Goal: Check status: Check status

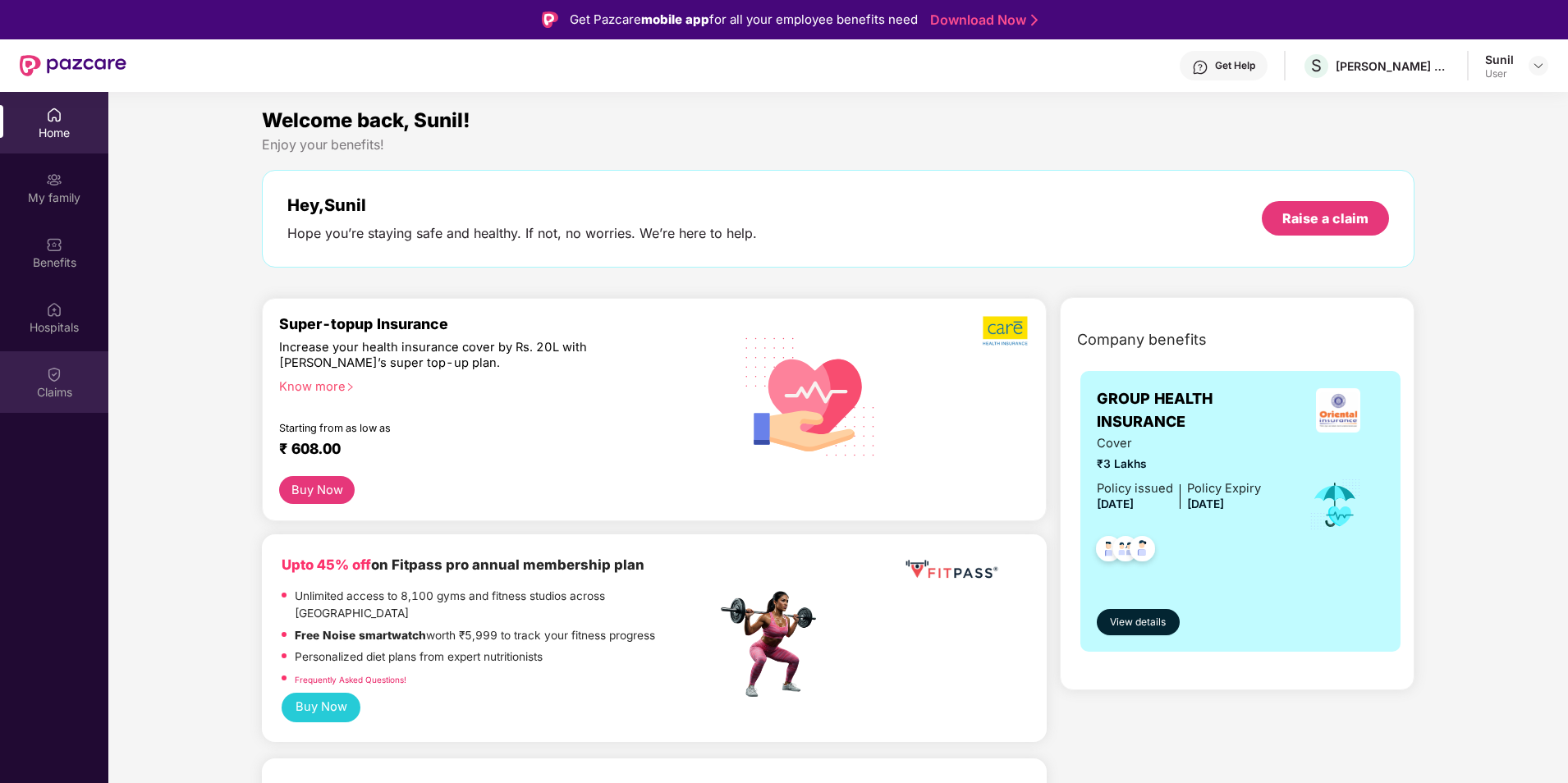
click at [55, 370] on img at bounding box center [54, 374] width 16 height 16
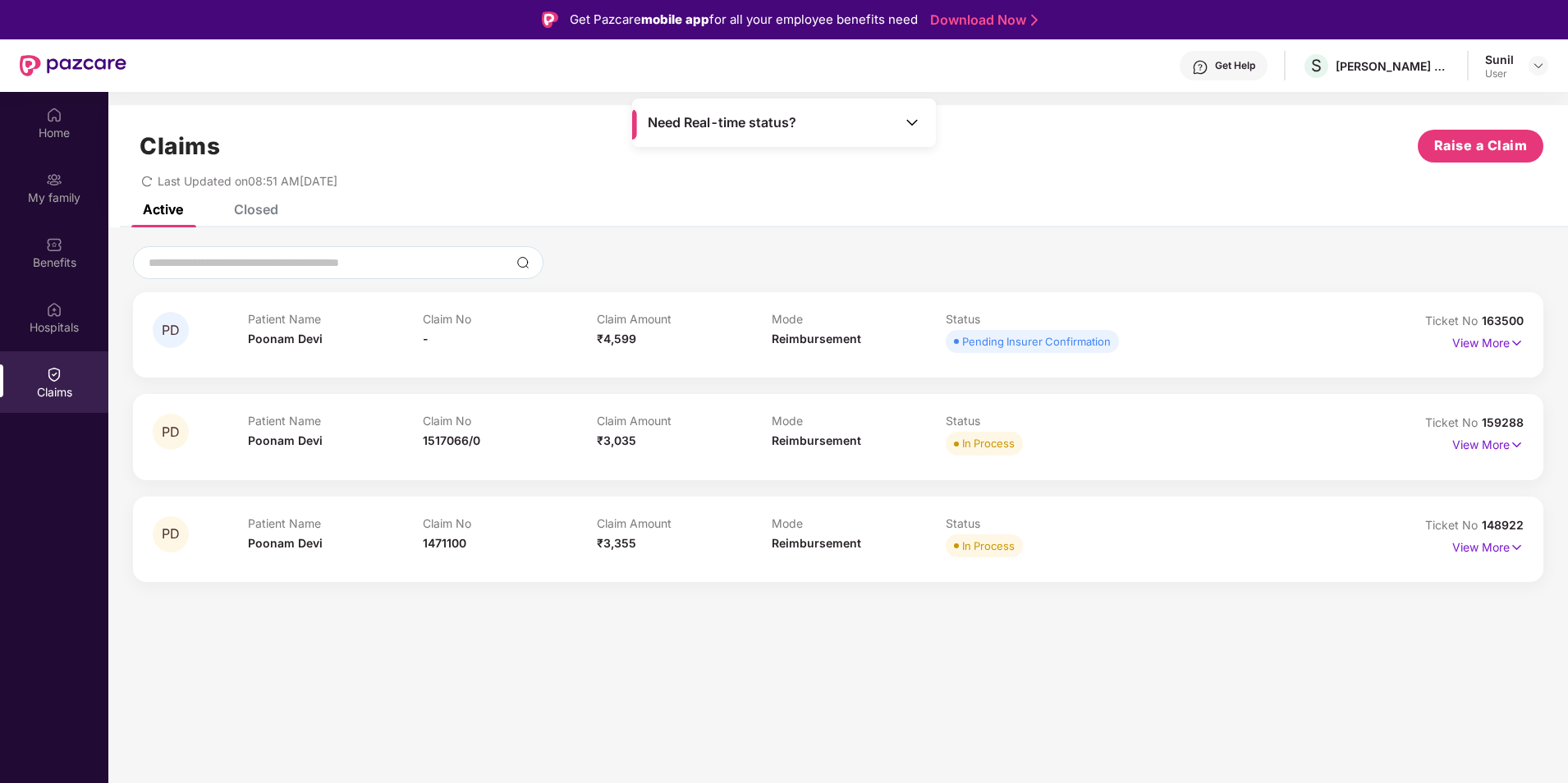
click at [263, 208] on div "Closed" at bounding box center [256, 209] width 45 height 16
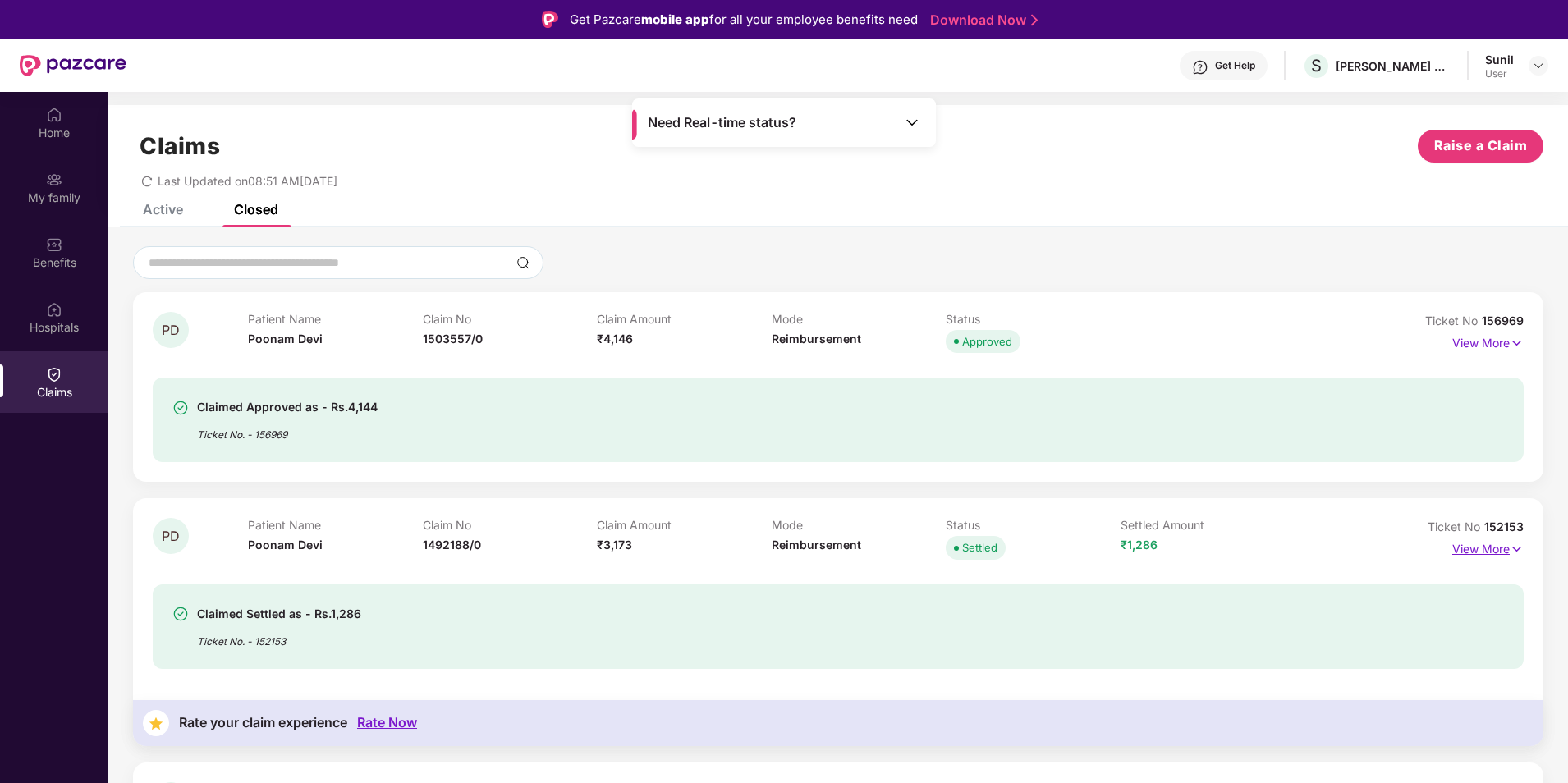
click at [1498, 546] on p "View More" at bounding box center [1488, 547] width 72 height 22
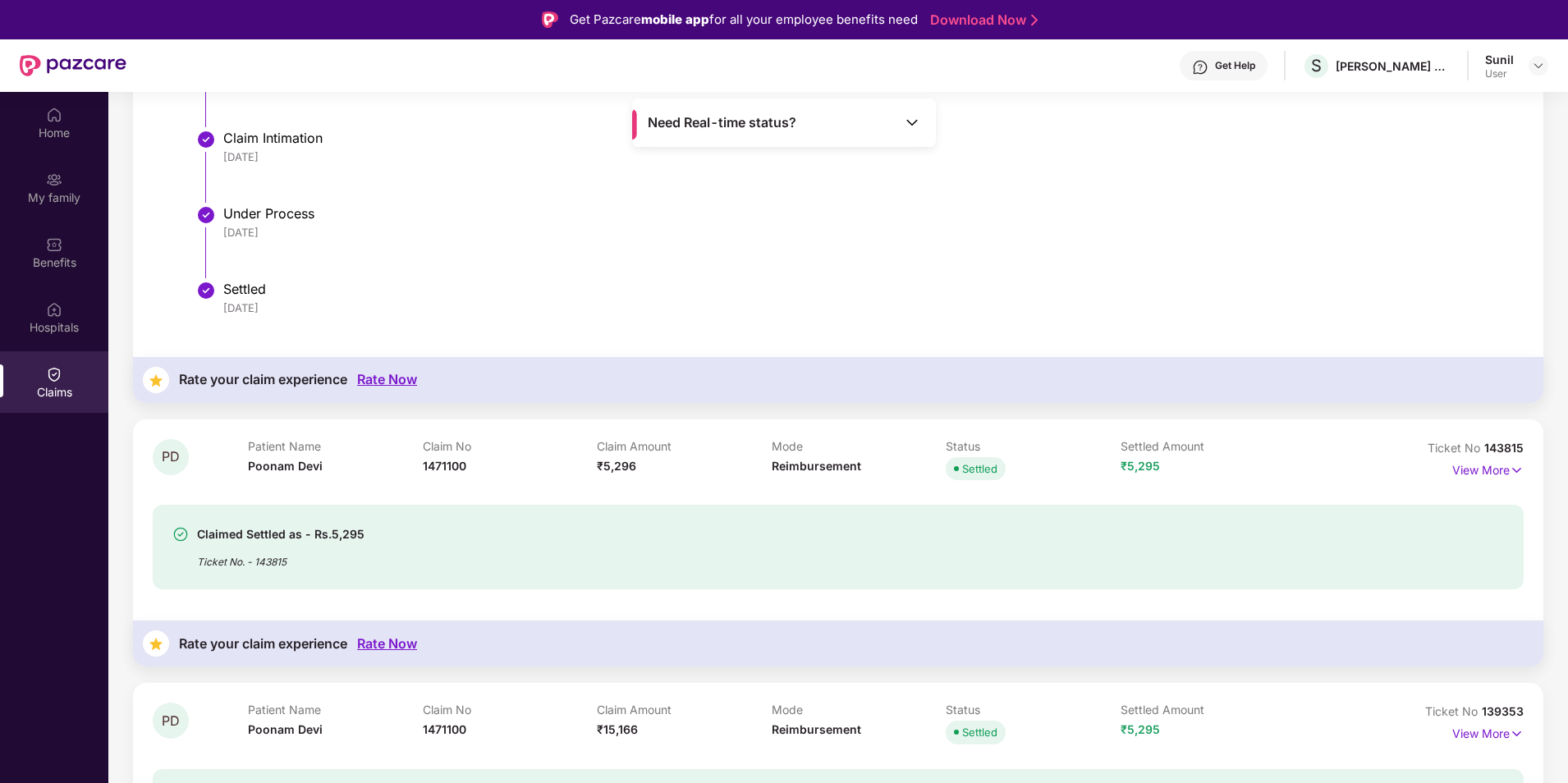
scroll to position [903, 0]
click at [1482, 465] on p "View More" at bounding box center [1488, 466] width 72 height 22
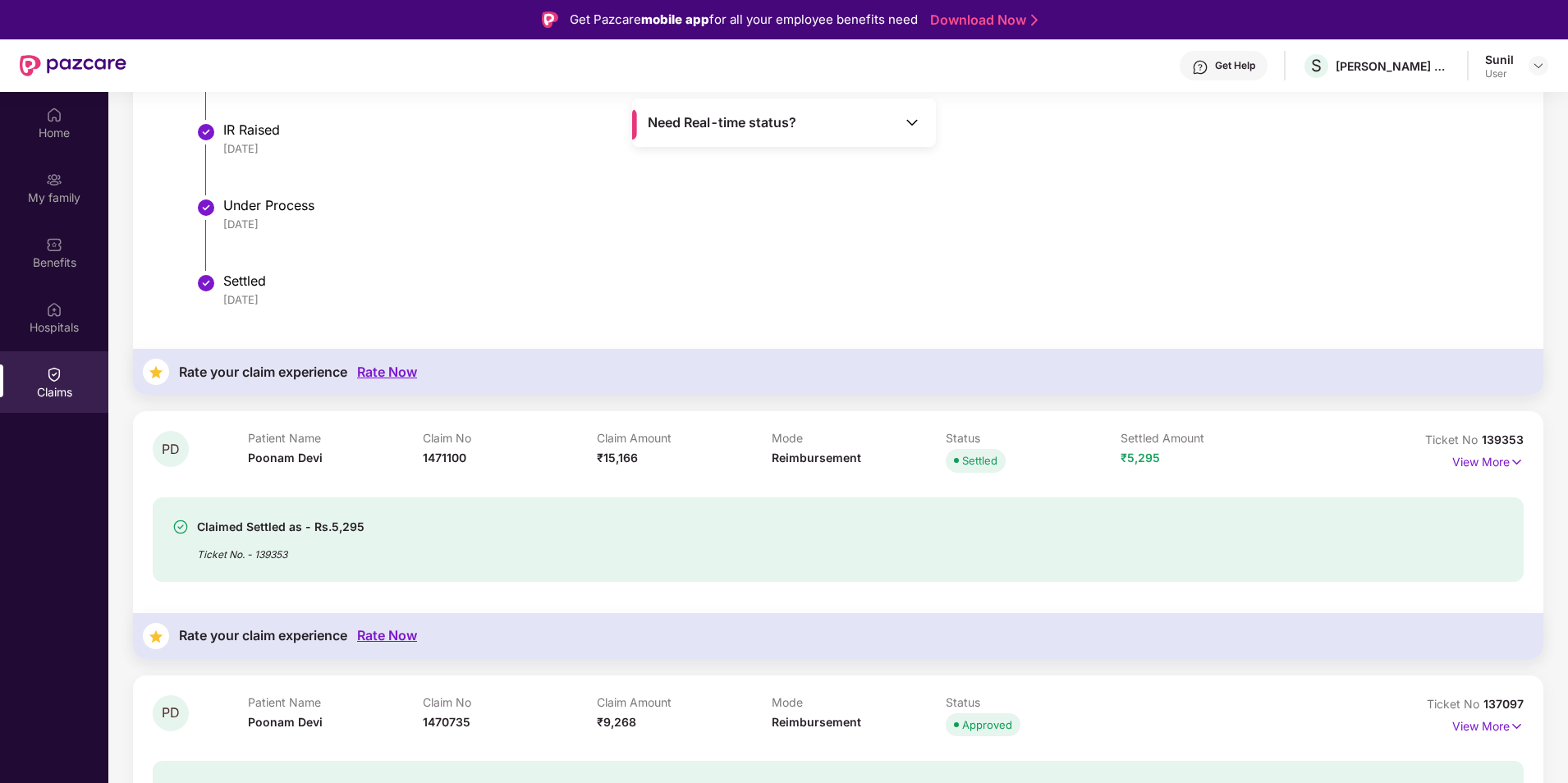
scroll to position [1888, 0]
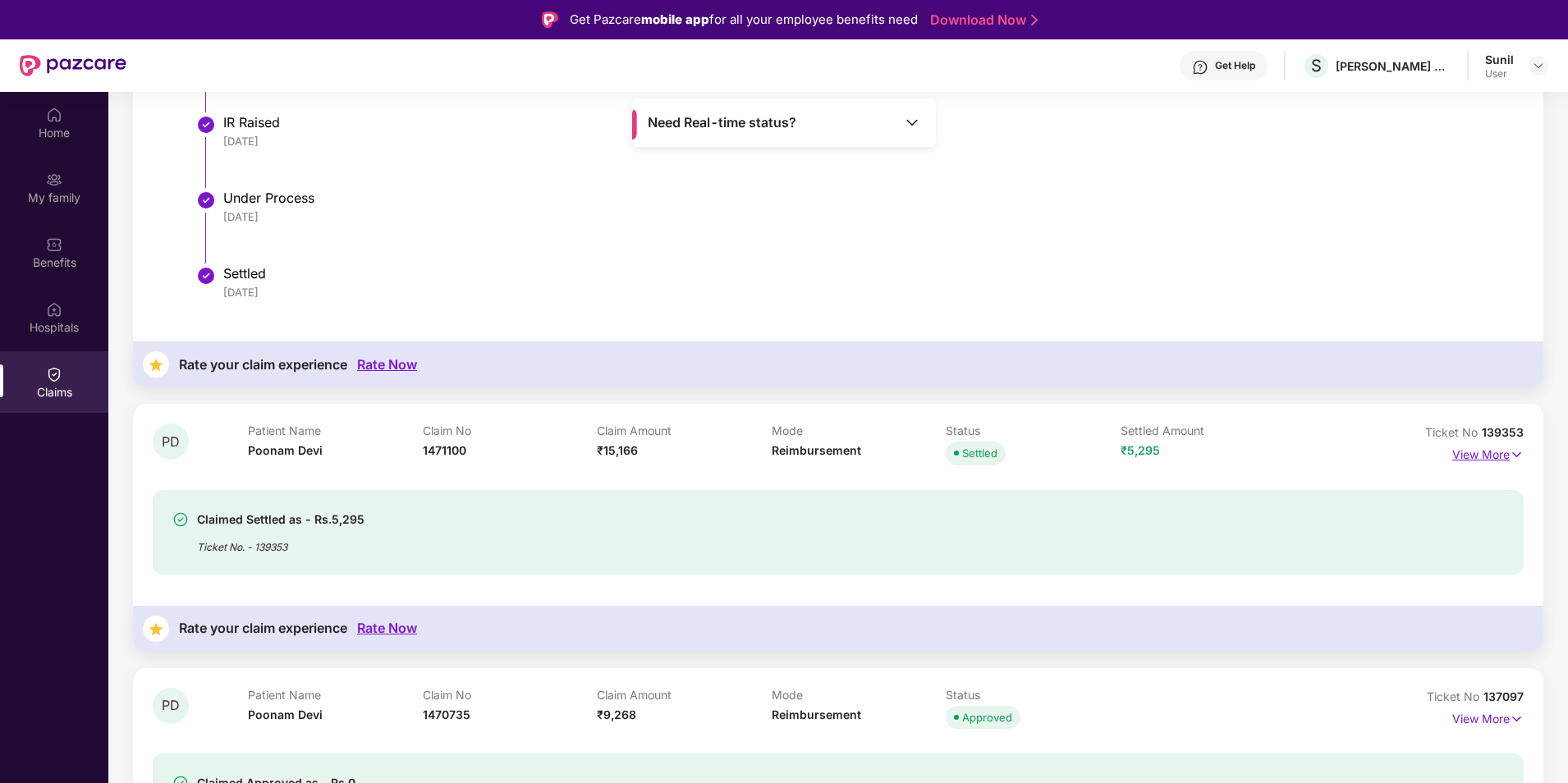
click at [1469, 453] on p "View More" at bounding box center [1488, 452] width 72 height 22
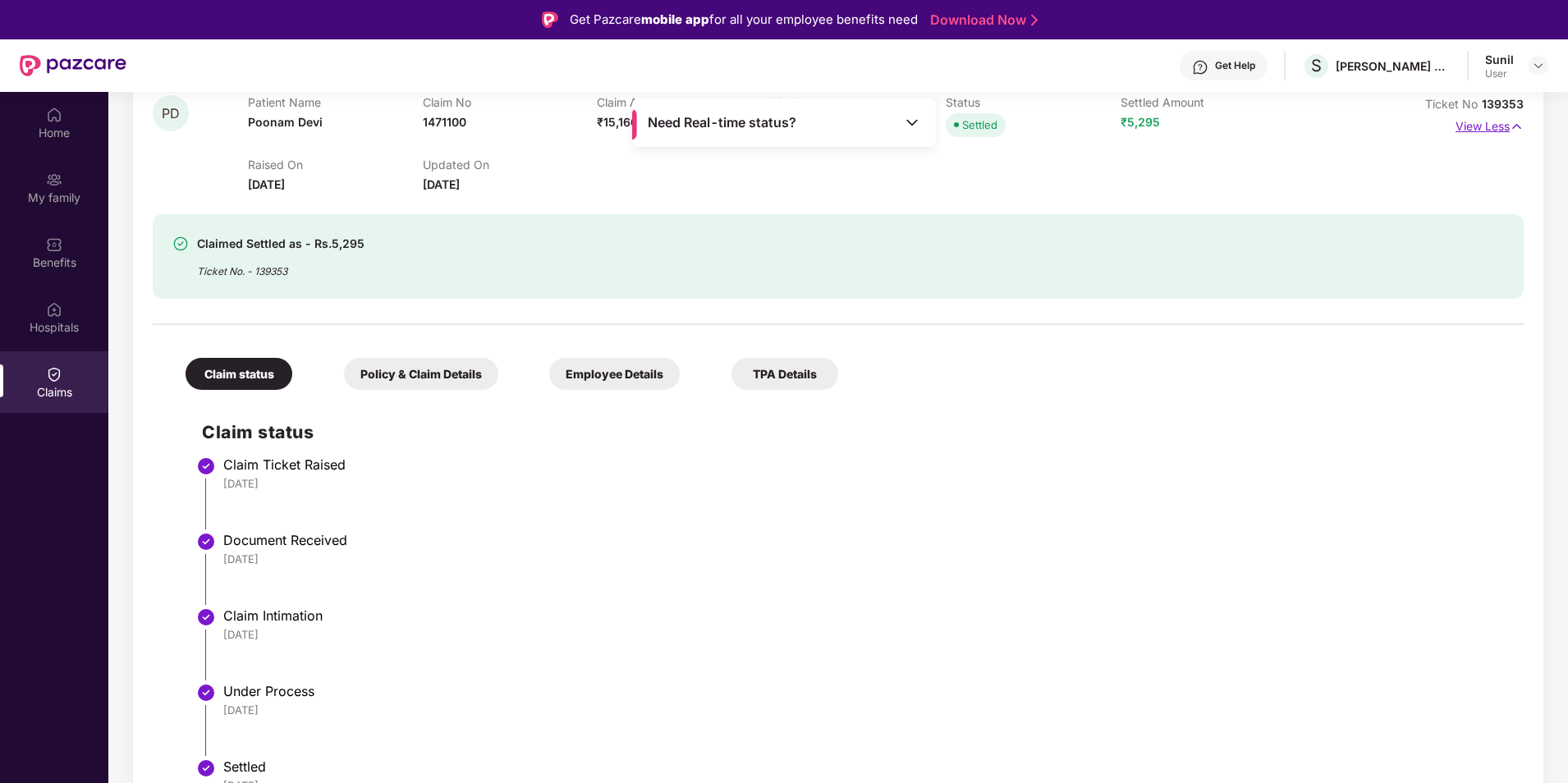
scroll to position [2627, 0]
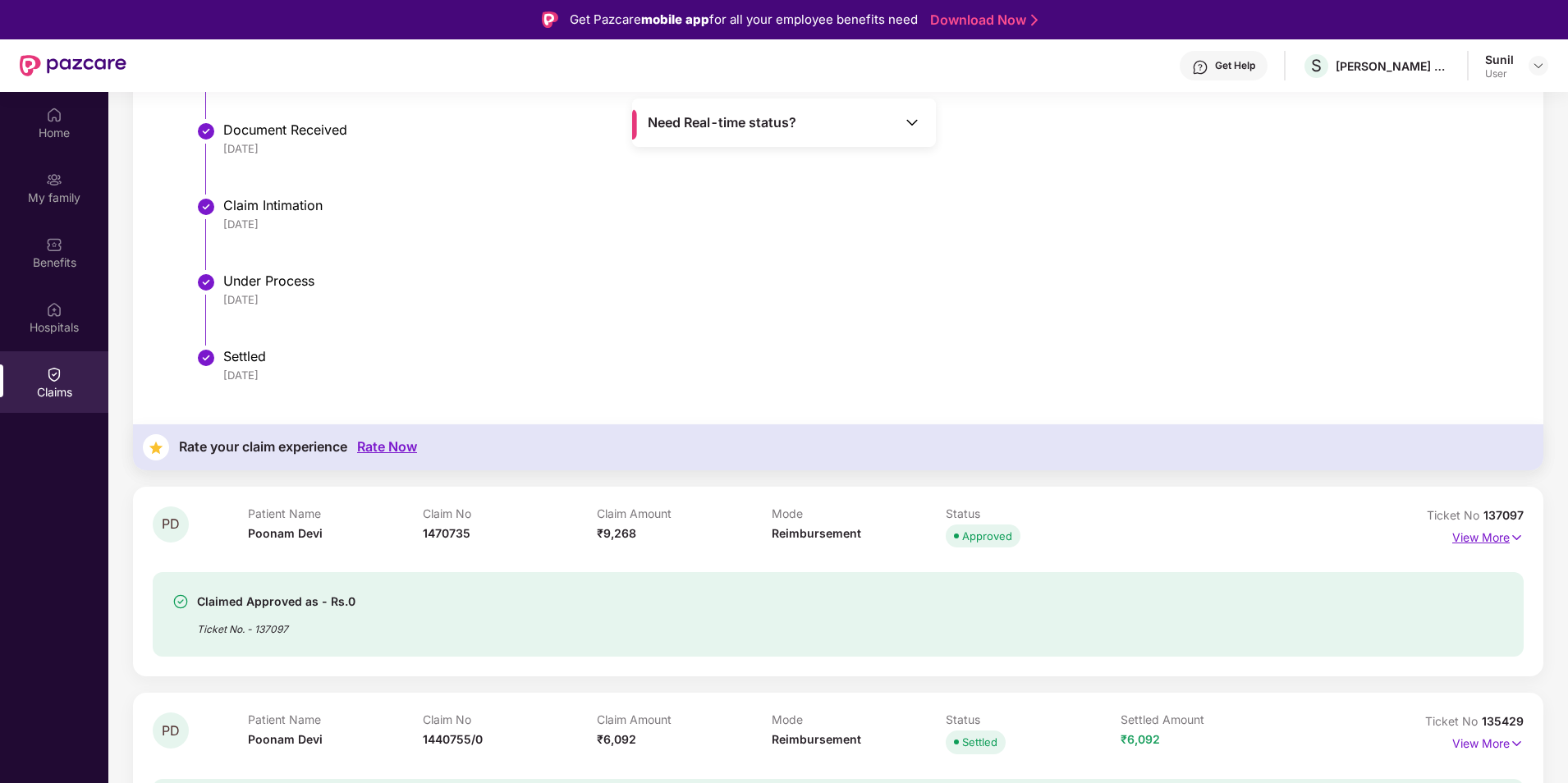
click at [1480, 541] on p "View More" at bounding box center [1488, 535] width 72 height 22
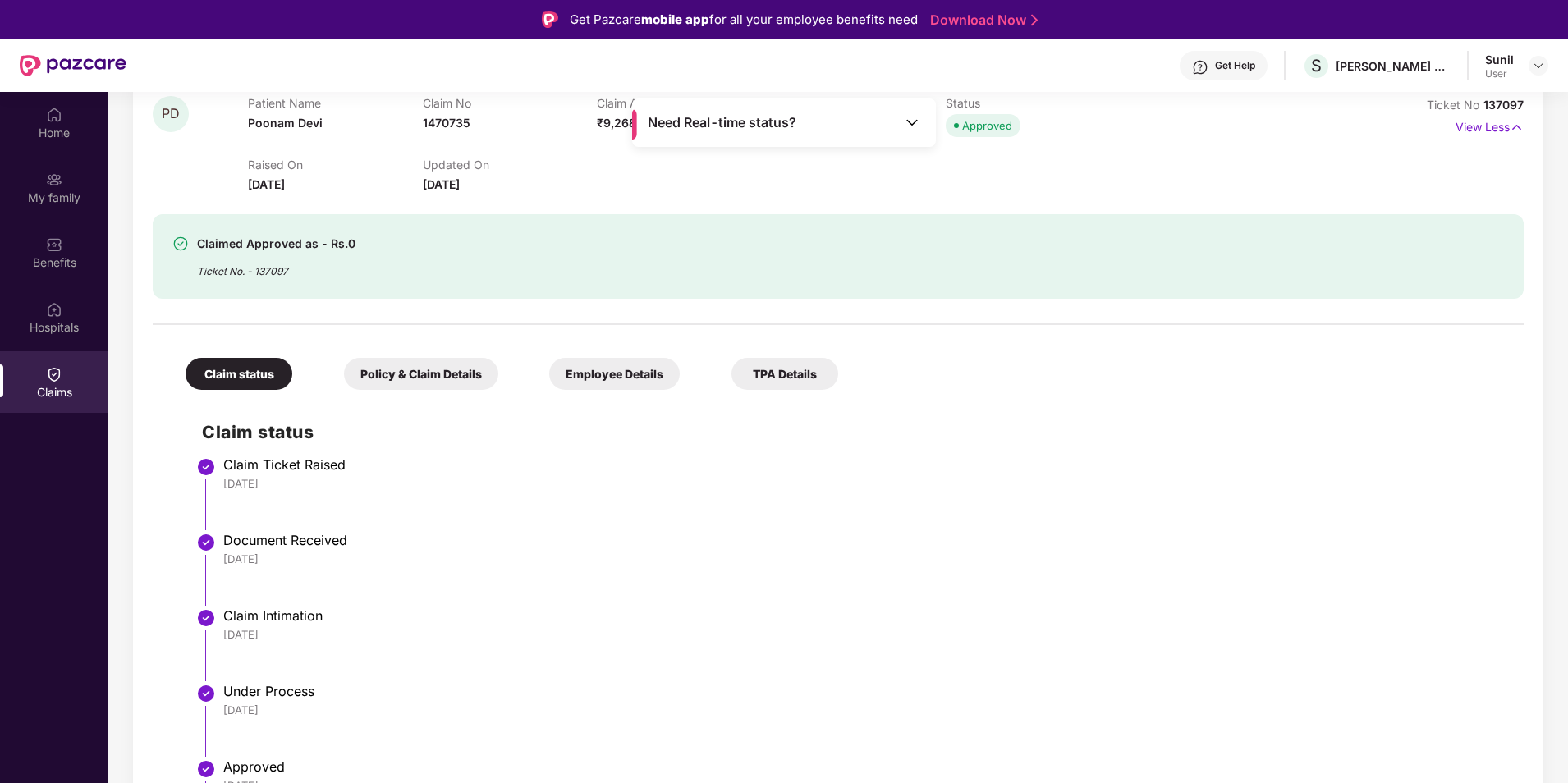
scroll to position [3529, 0]
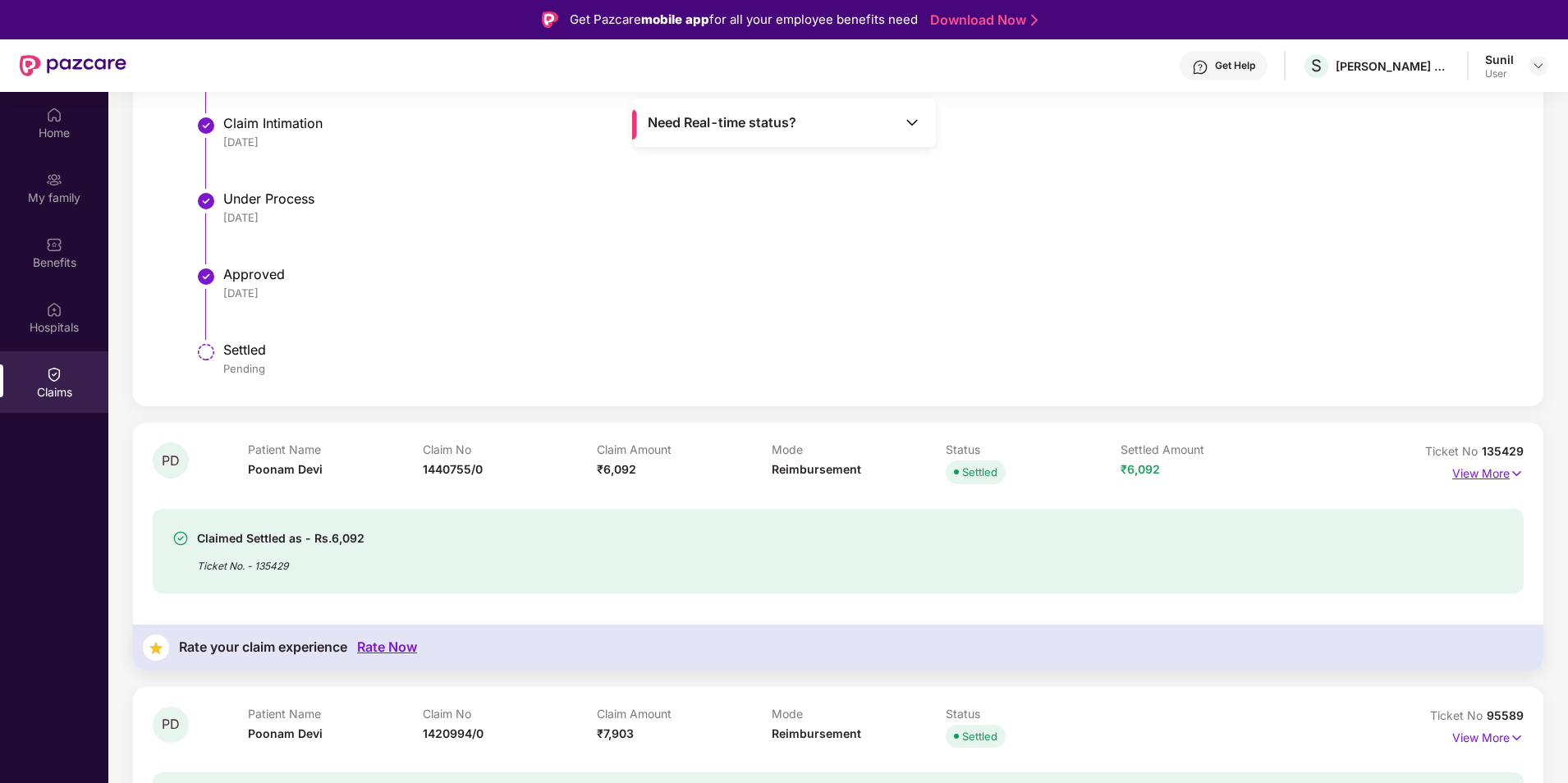
click at [1460, 474] on p "View More" at bounding box center [1488, 471] width 72 height 22
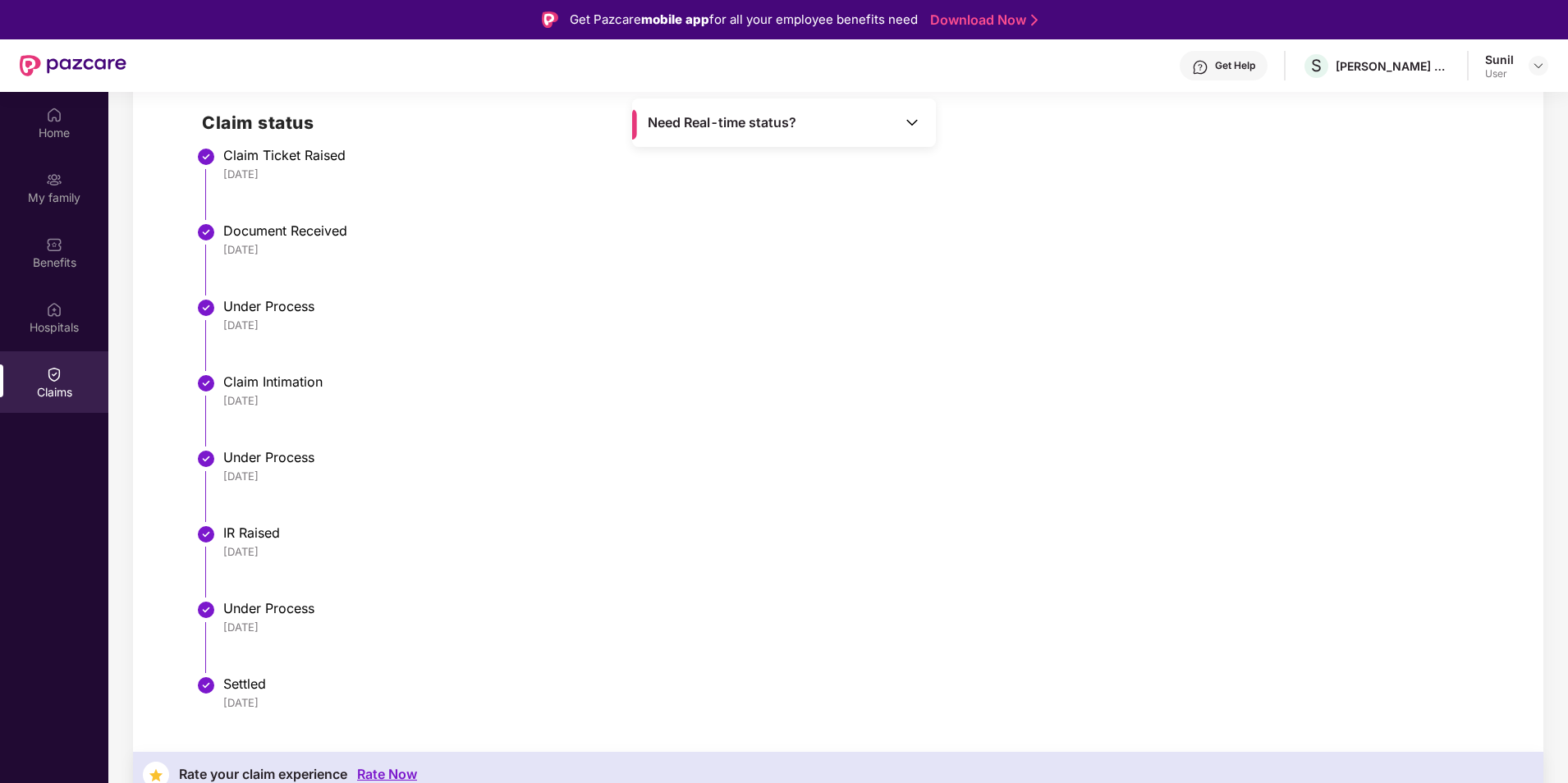
scroll to position [4596, 0]
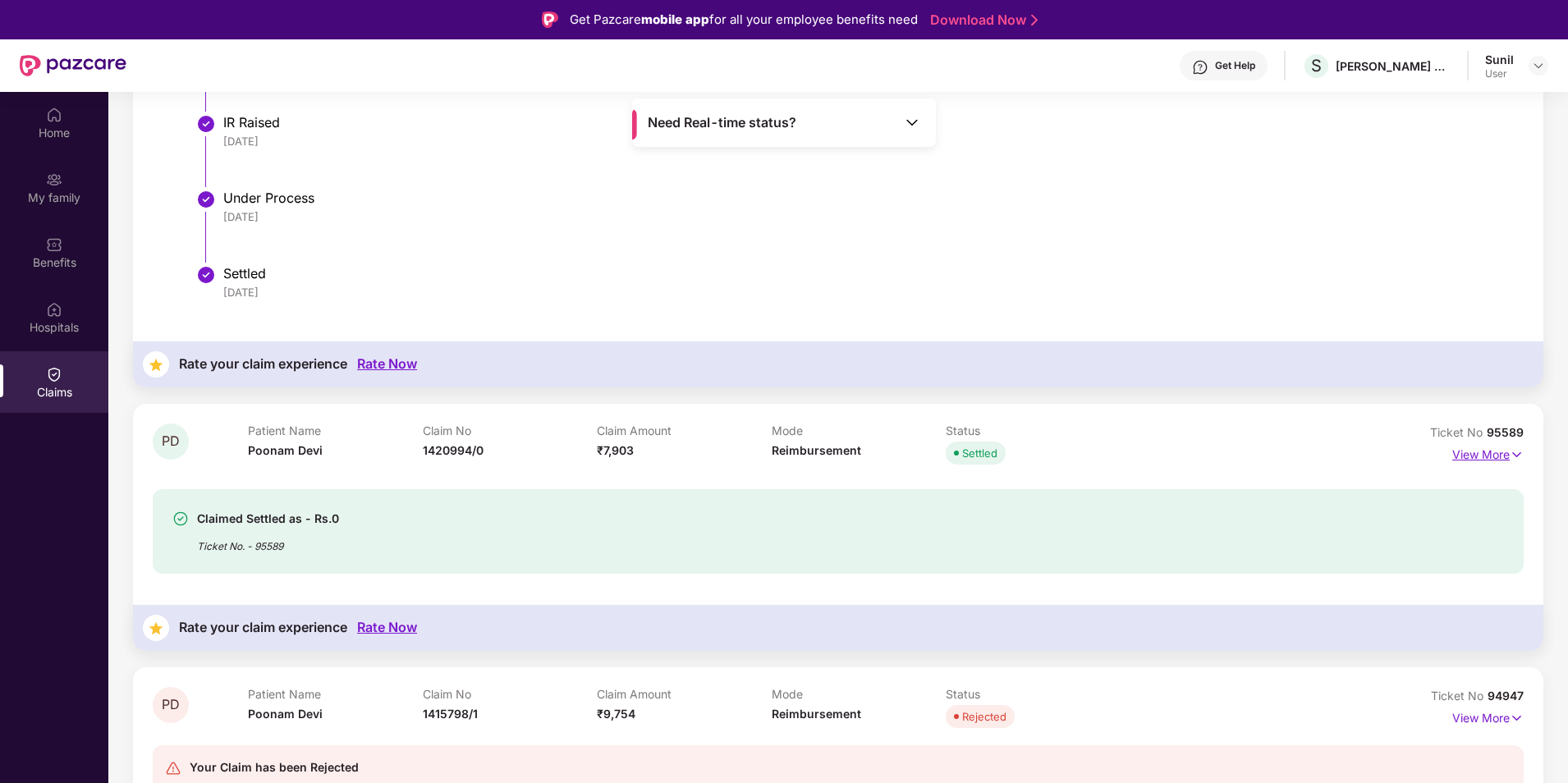
click at [1493, 447] on p "View More" at bounding box center [1488, 452] width 72 height 22
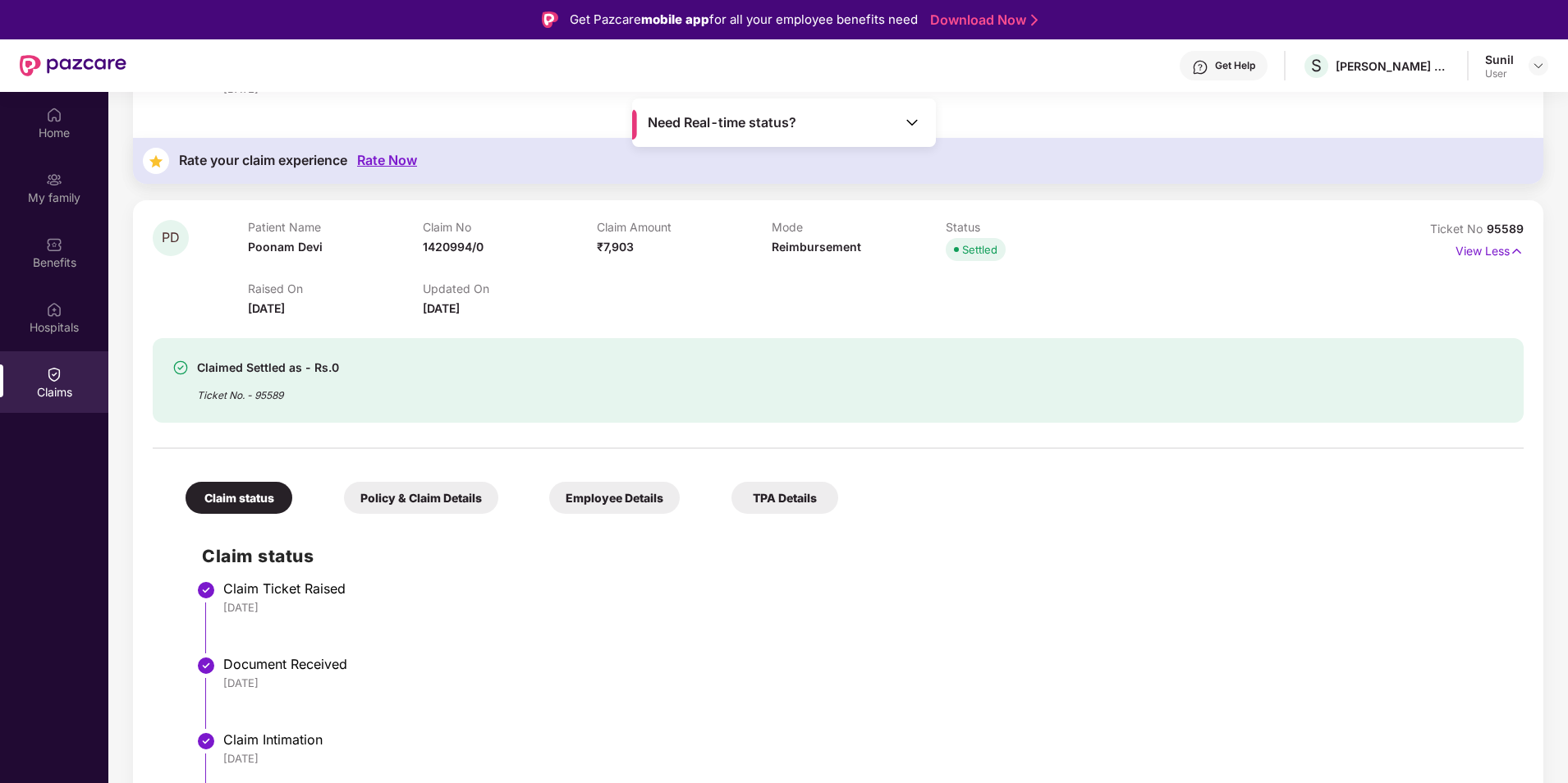
scroll to position [4679, 0]
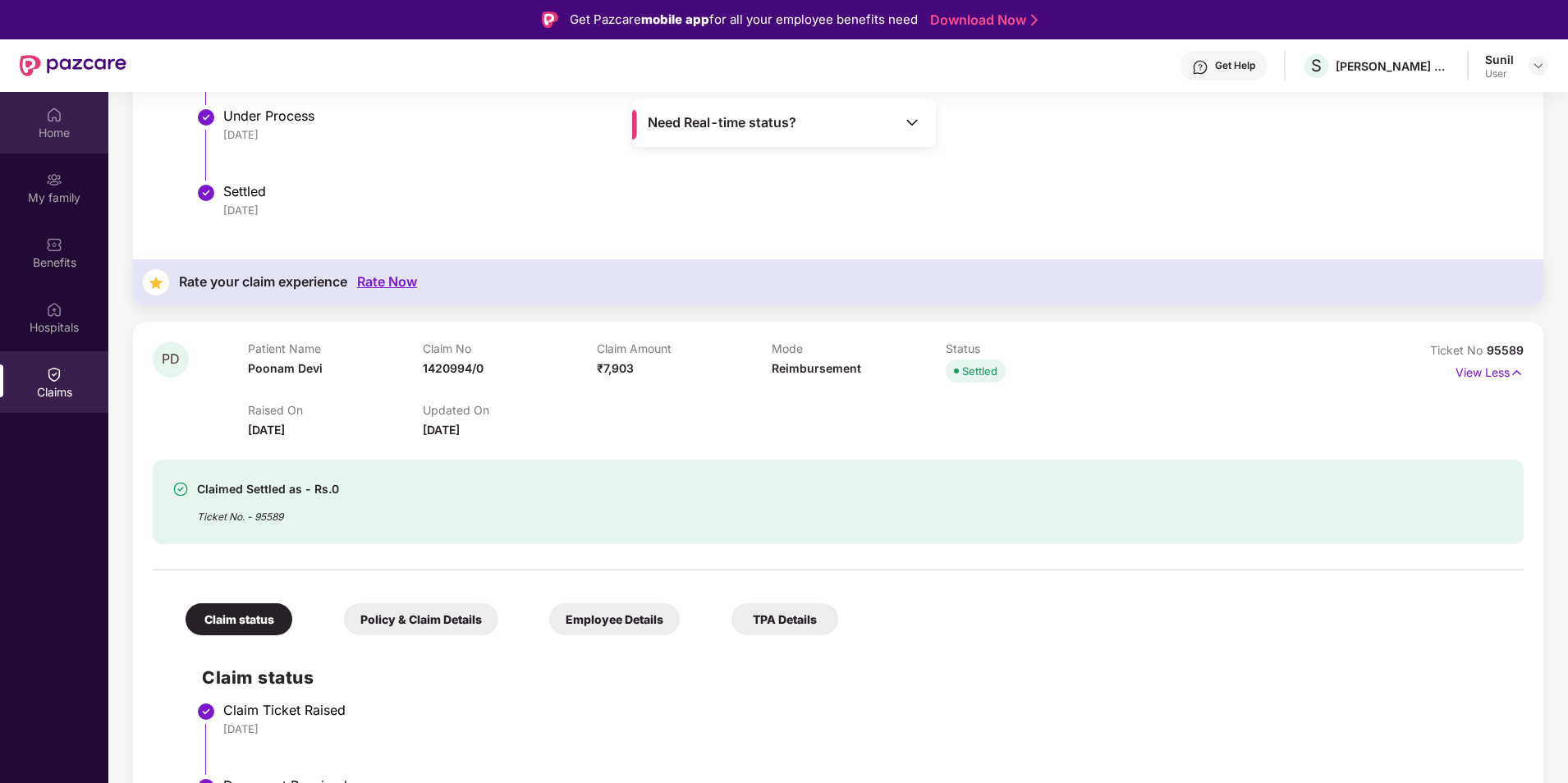
click at [55, 125] on div "Home" at bounding box center [54, 132] width 109 height 16
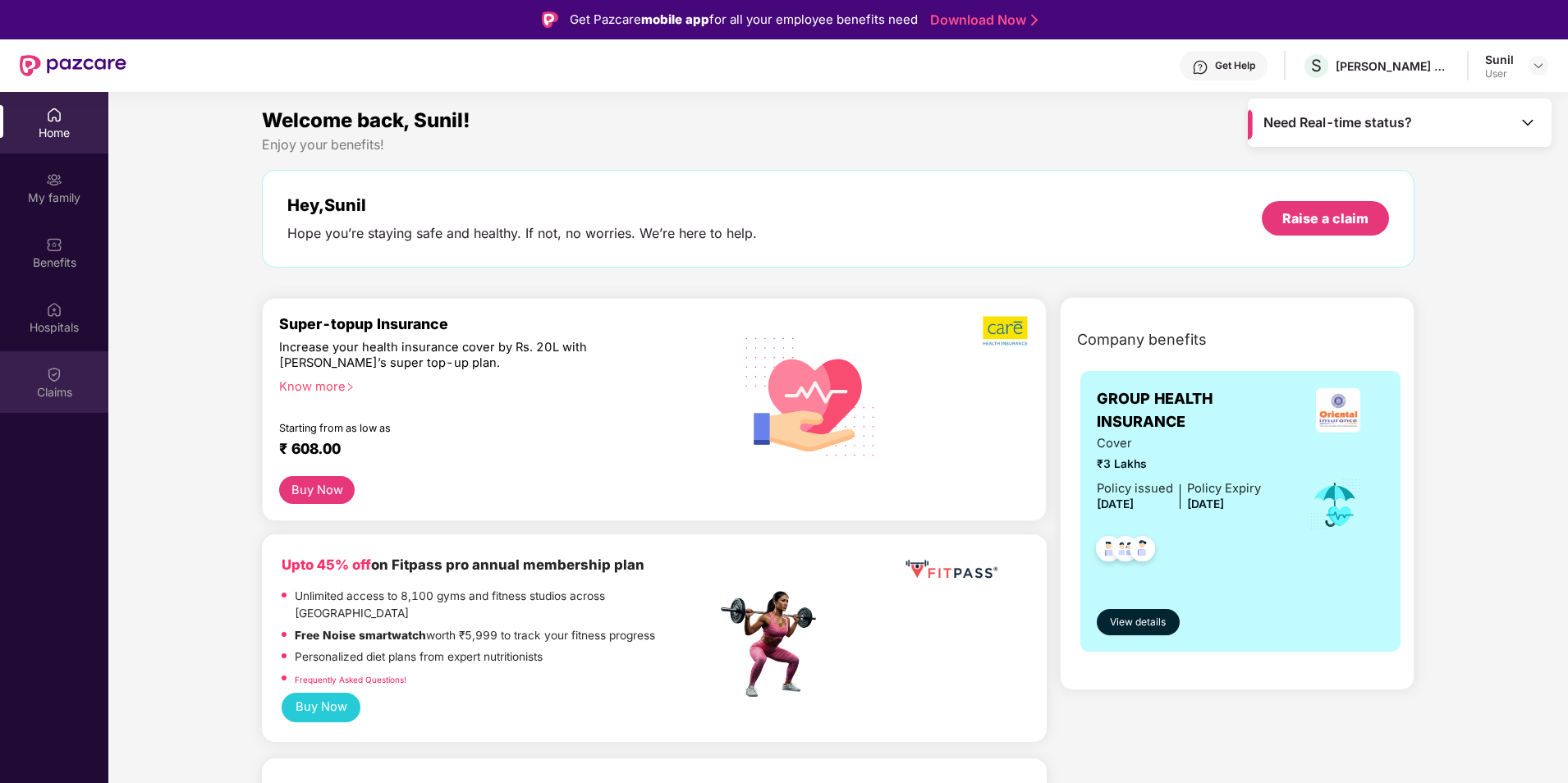
click at [51, 386] on div "Claims" at bounding box center [54, 392] width 109 height 16
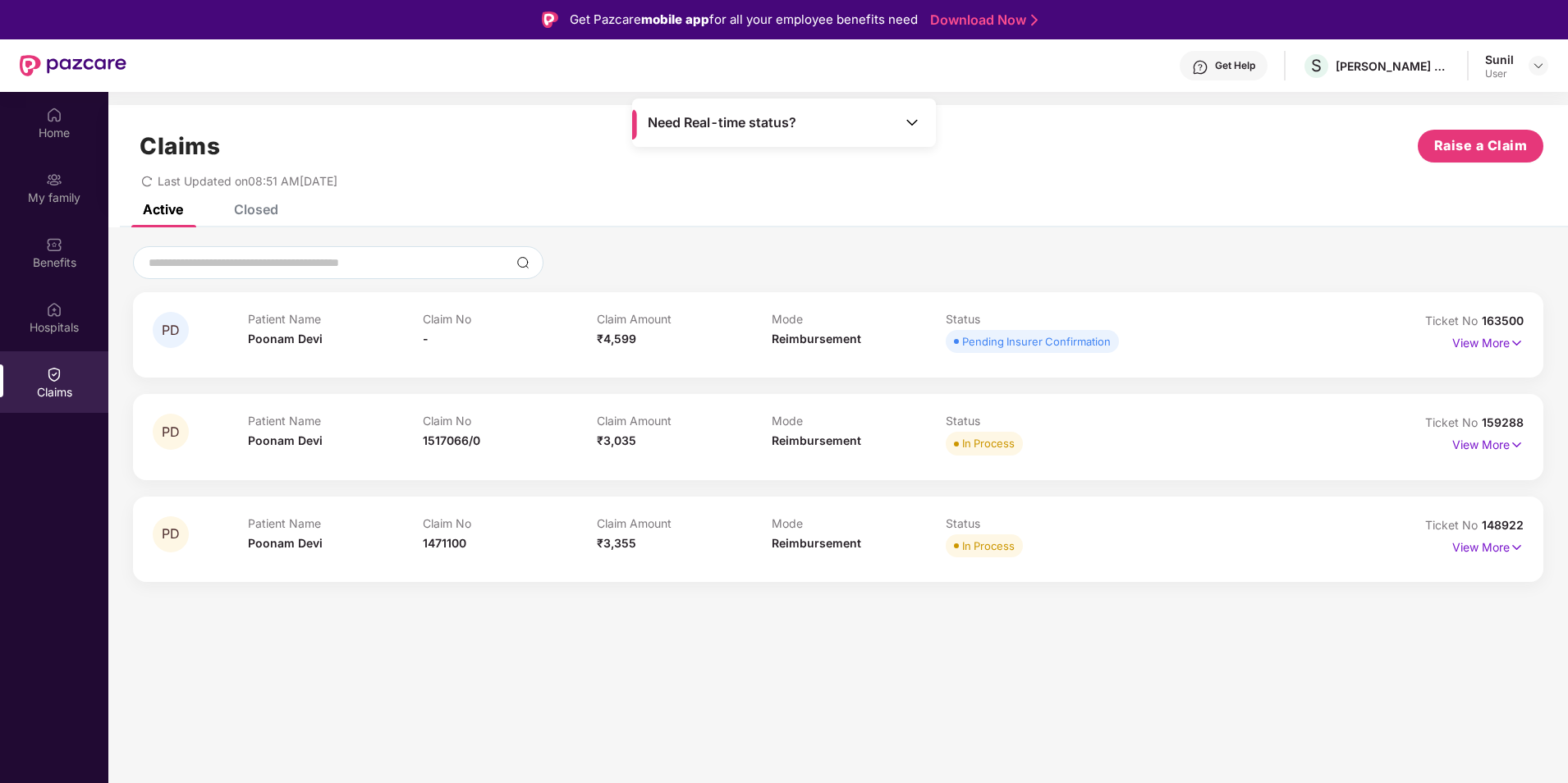
click at [237, 210] on div "Closed" at bounding box center [256, 209] width 45 height 16
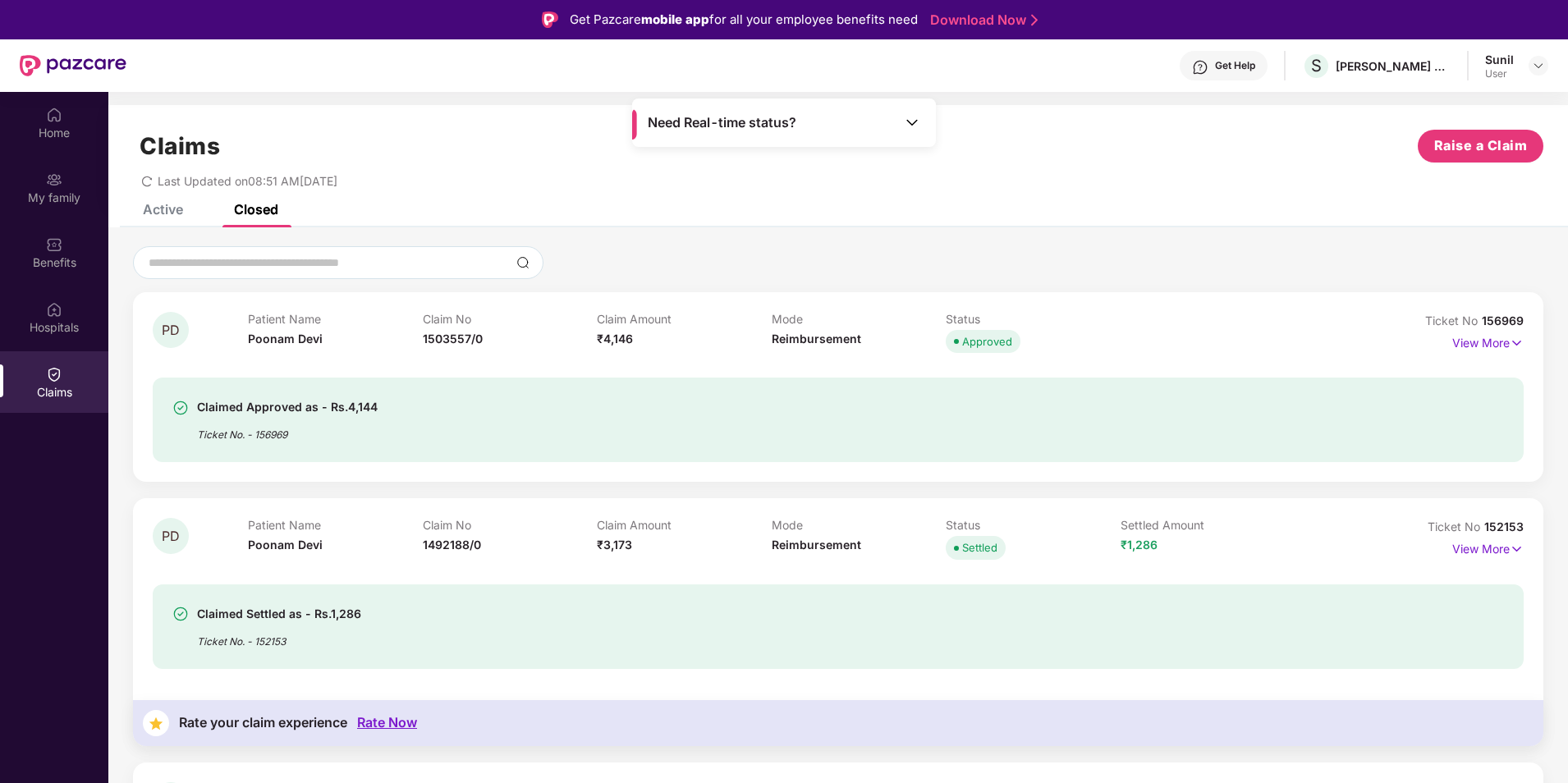
click at [184, 208] on div "Active Closed" at bounding box center [198, 209] width 160 height 36
click at [176, 210] on div "Active" at bounding box center [163, 209] width 40 height 16
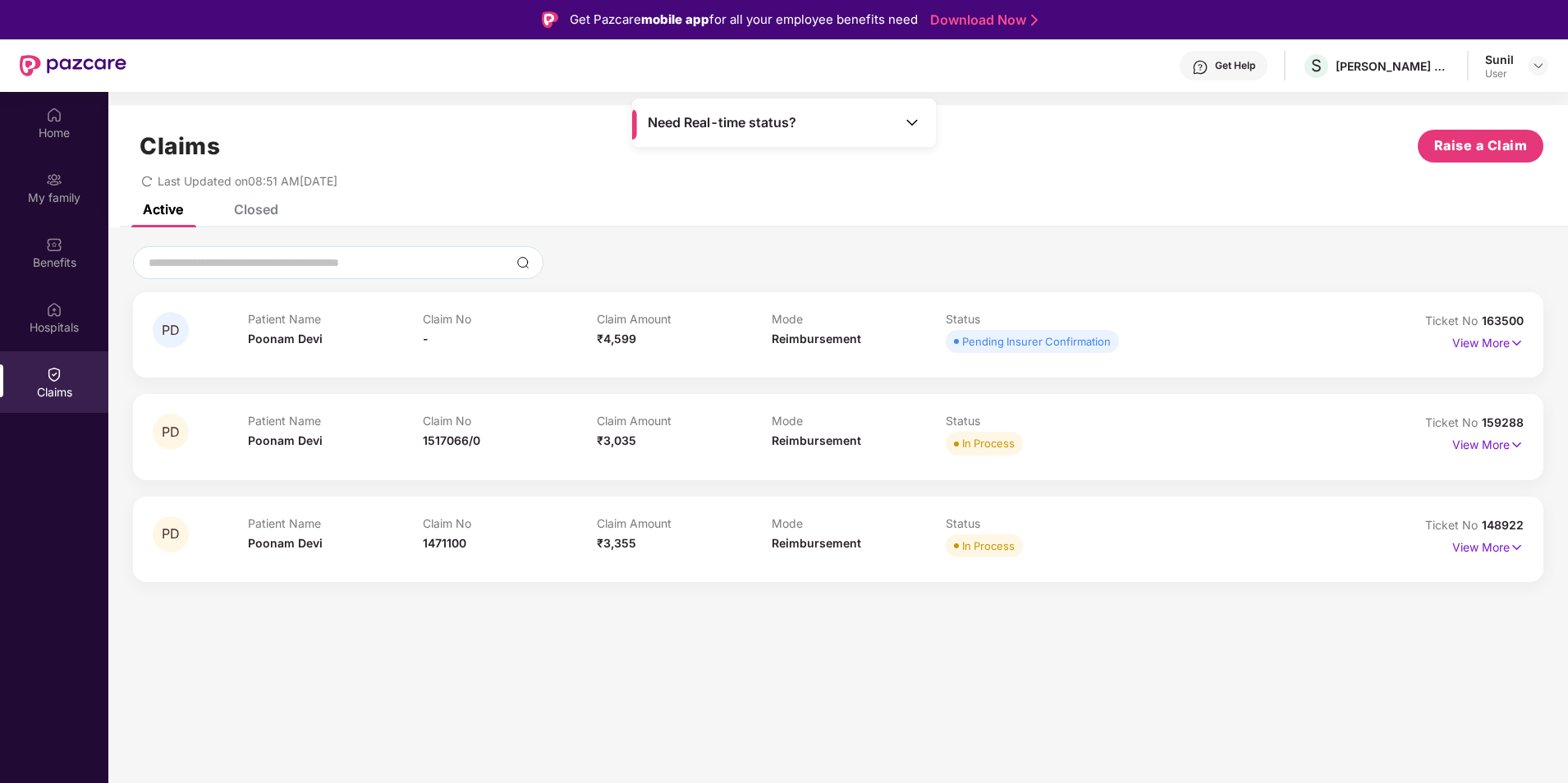
click at [248, 201] on div "Claims Raise a Claim Last Updated on 08:51 AM[DATE]" at bounding box center [838, 155] width 1459 height 99
click at [264, 214] on div "Closed" at bounding box center [256, 209] width 45 height 16
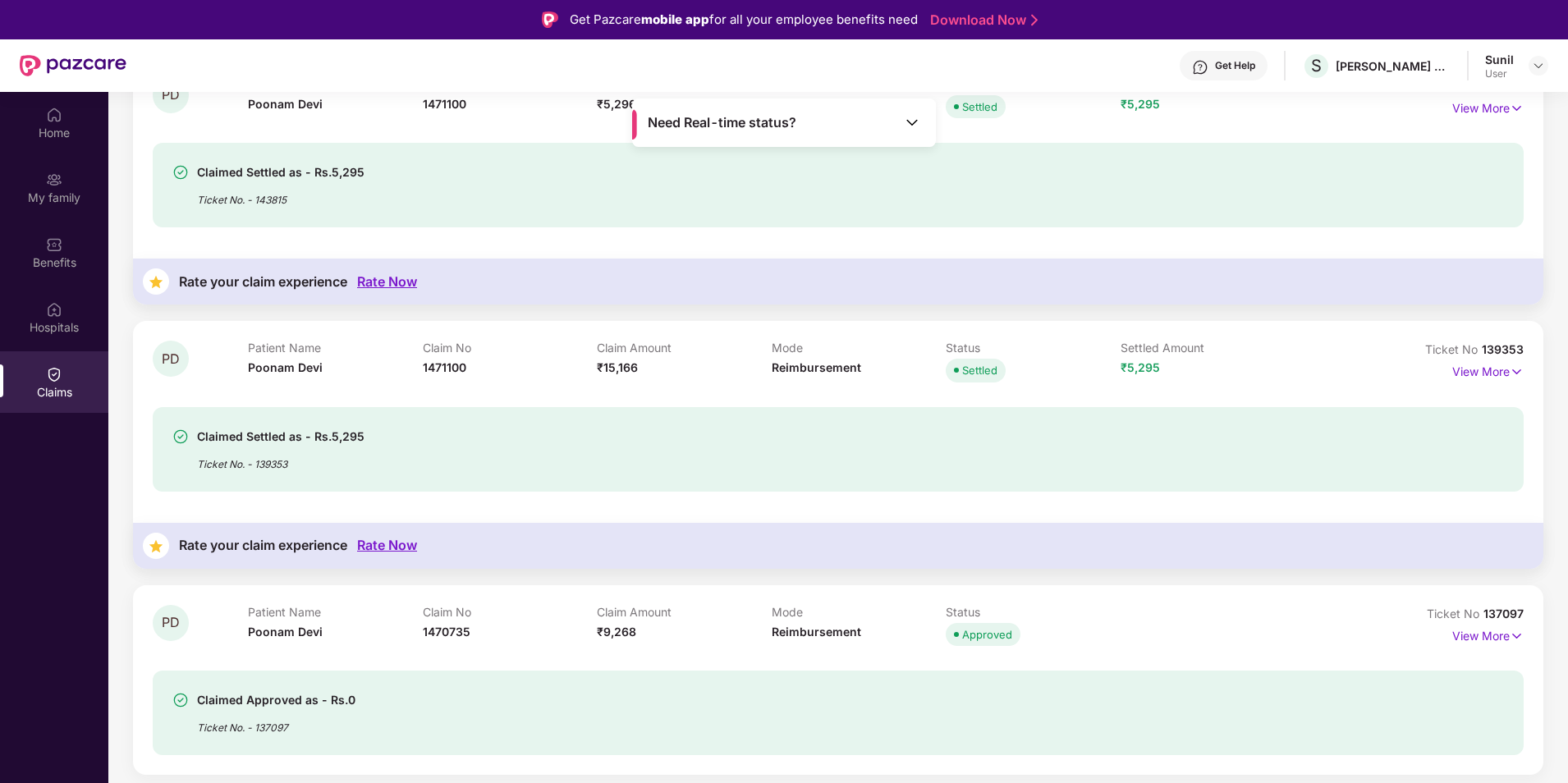
scroll to position [738, 0]
